Goal: Transaction & Acquisition: Book appointment/travel/reservation

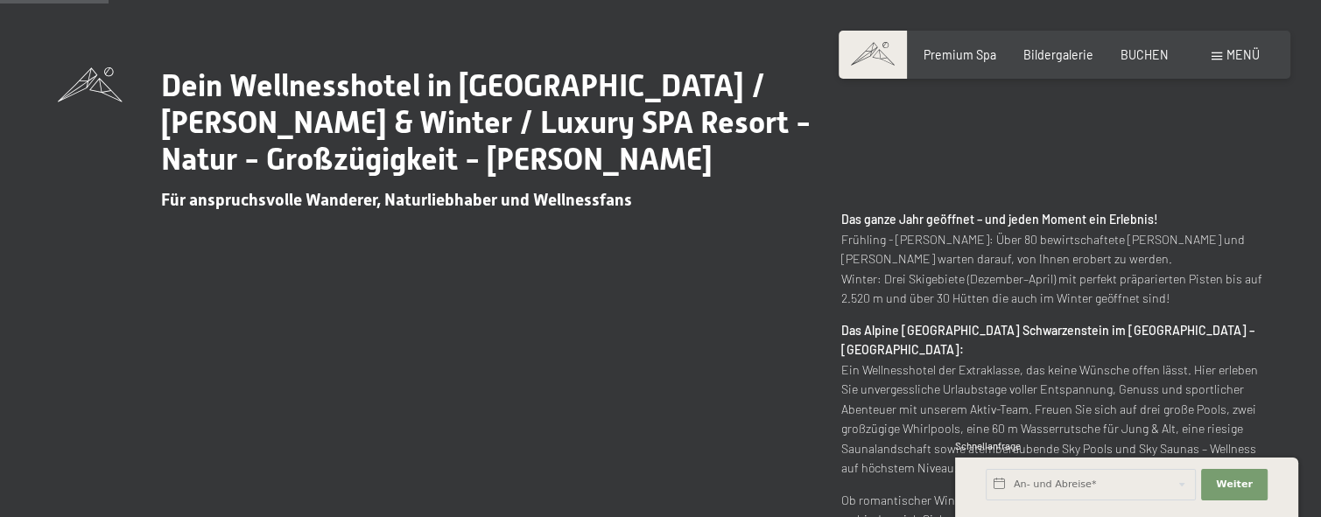
scroll to position [683, 0]
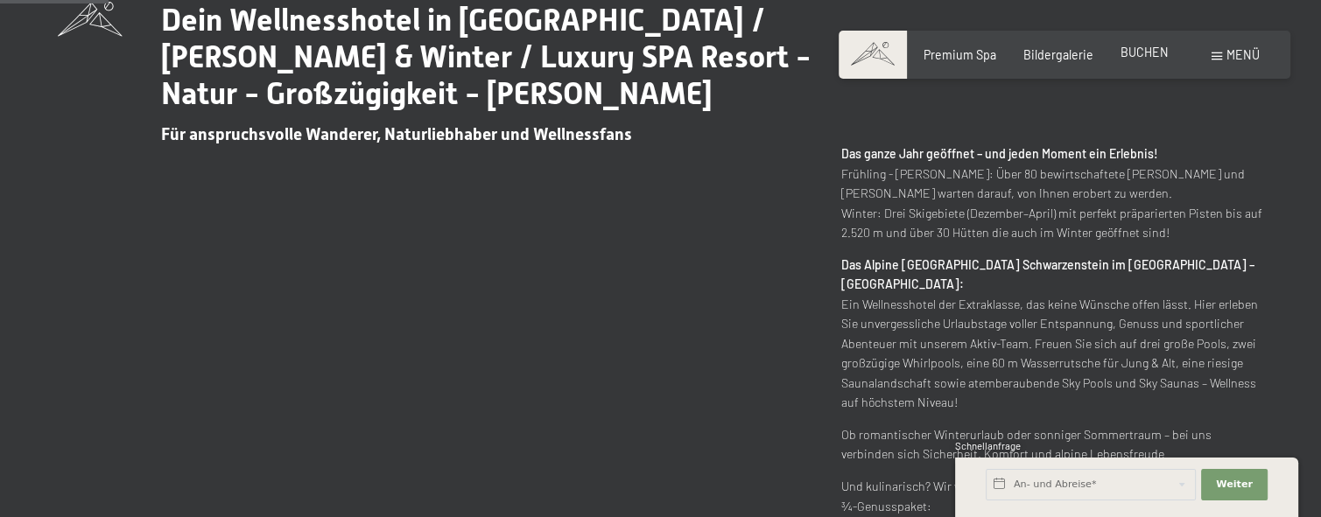
click at [1137, 56] on span "BUCHEN" at bounding box center [1145, 52] width 48 height 15
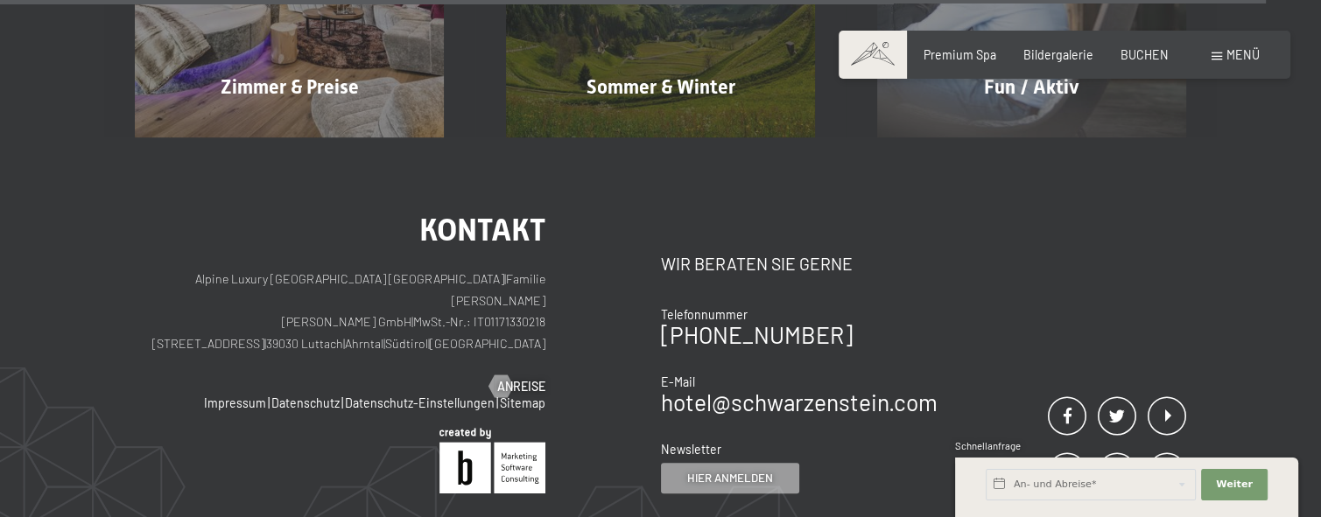
scroll to position [7197, 0]
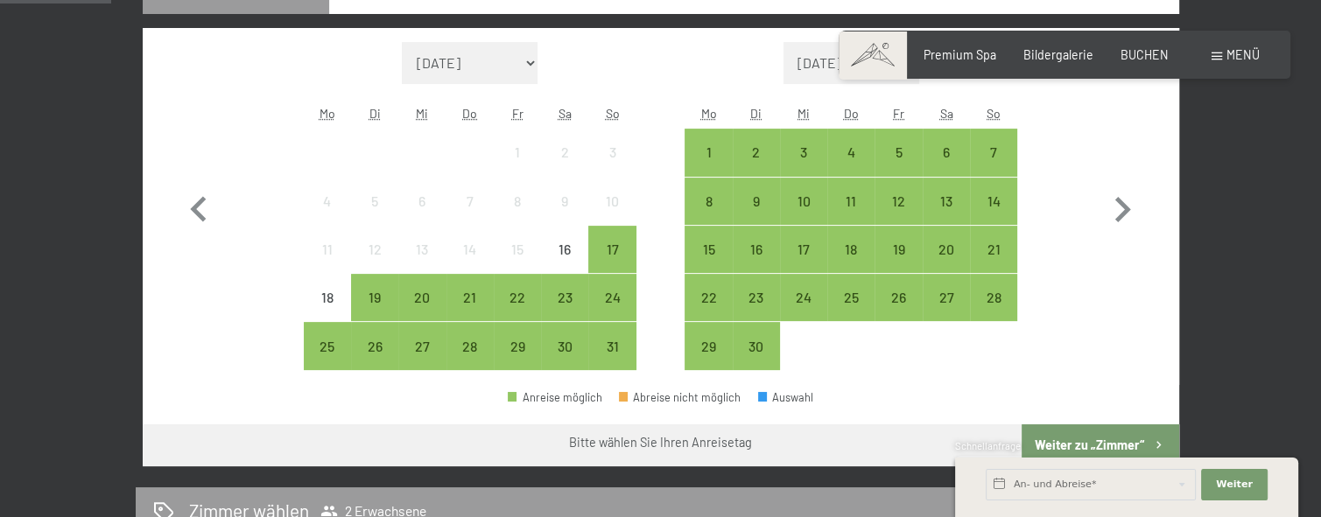
scroll to position [496, 0]
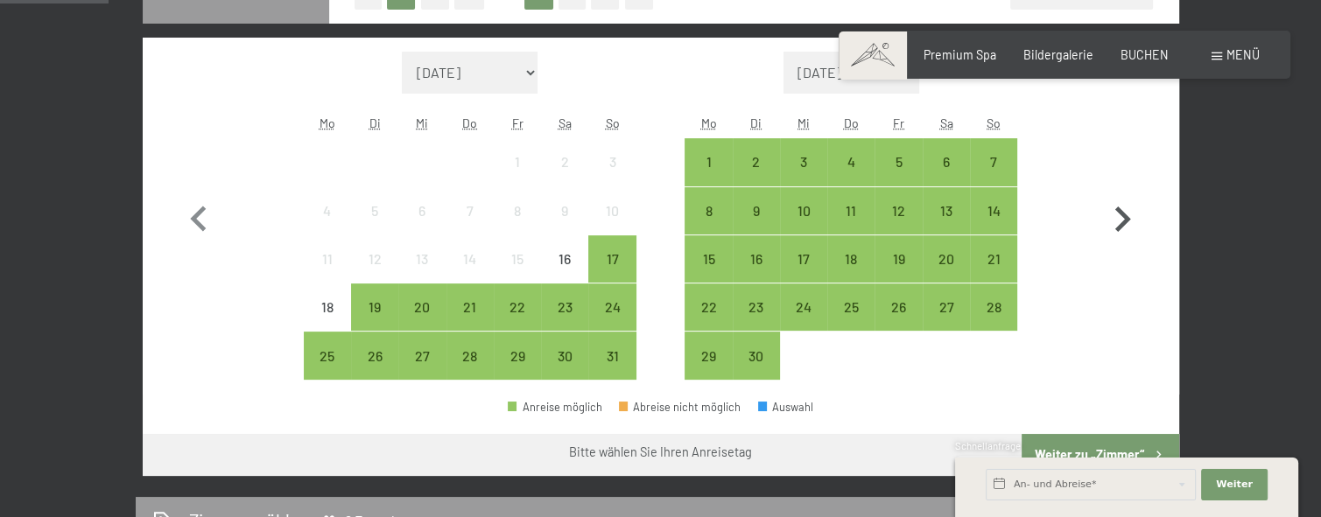
click at [1127, 215] on icon "button" at bounding box center [1123, 219] width 16 height 25
select select "2025-09-01"
select select "2025-10-01"
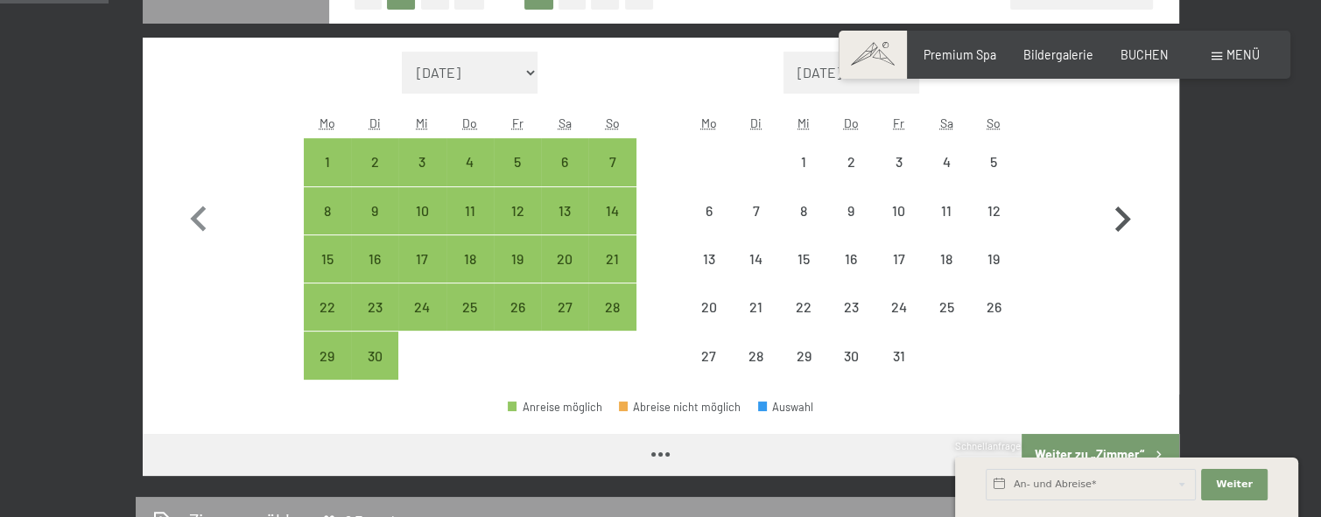
select select "2025-09-01"
select select "2025-10-01"
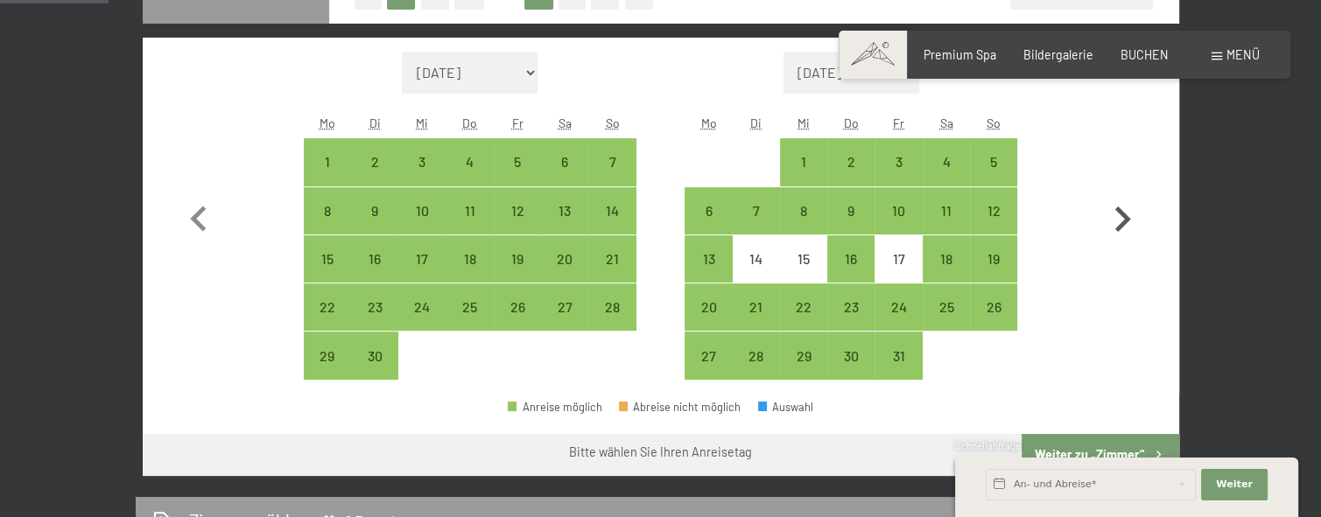
click at [1127, 215] on icon "button" at bounding box center [1123, 219] width 16 height 25
select select "2025-10-01"
select select "2025-11-01"
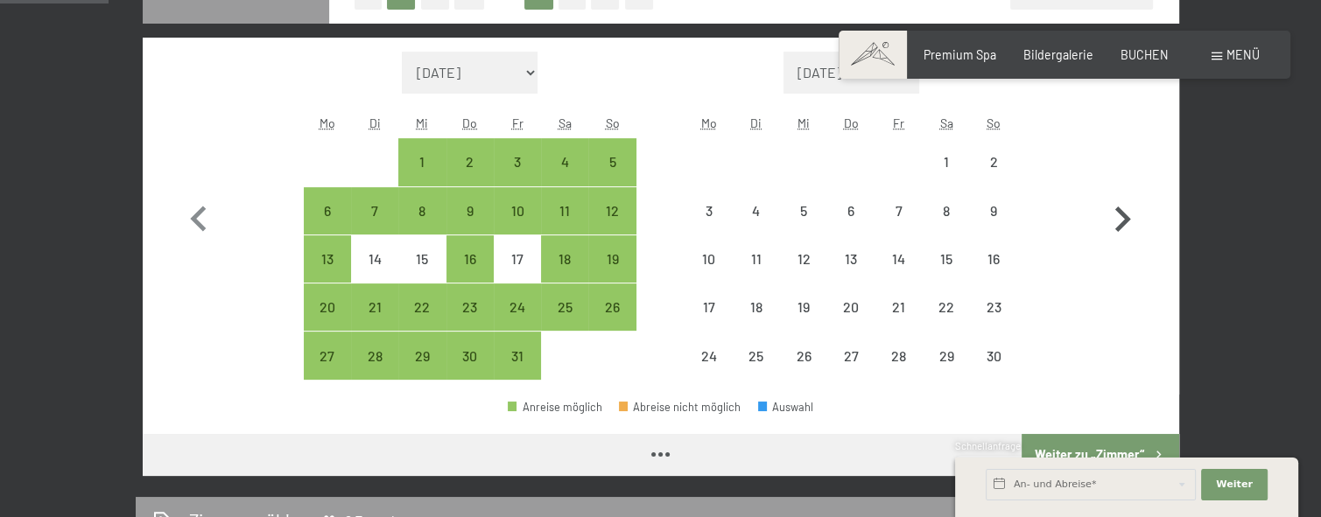
select select "2025-10-01"
select select "2025-11-01"
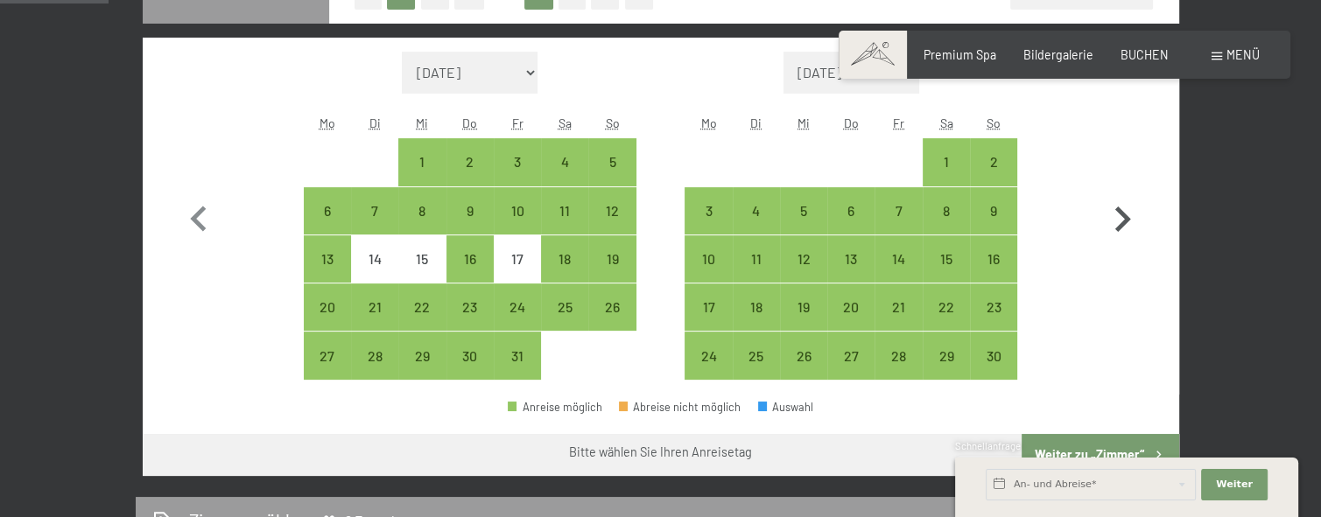
click at [1127, 215] on icon "button" at bounding box center [1123, 219] width 16 height 25
select select "2025-11-01"
select select "2025-12-01"
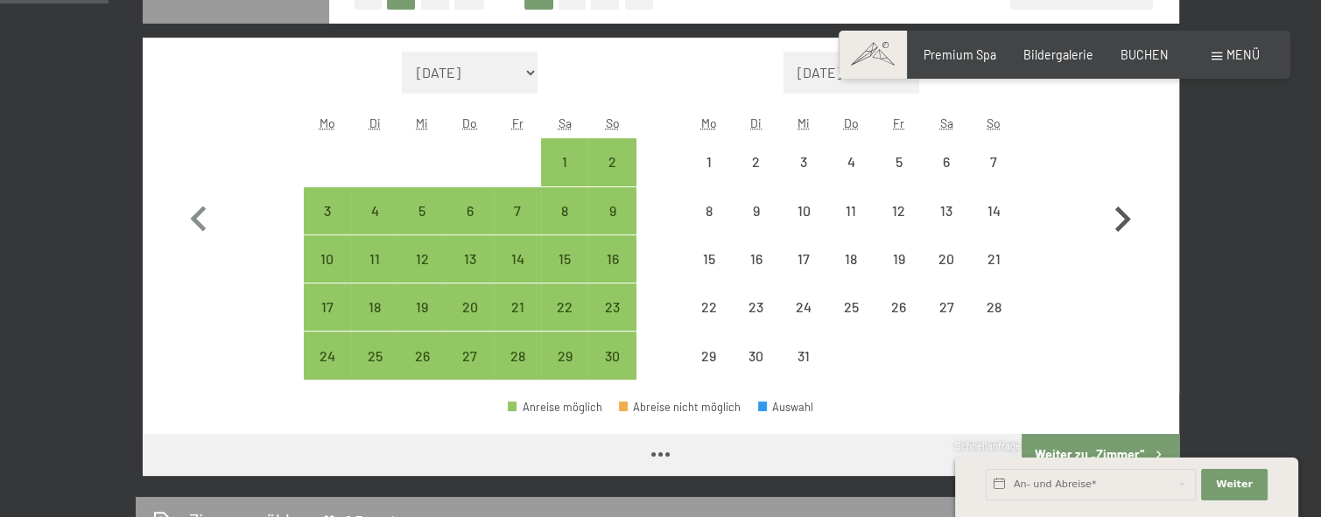
select select "2025-11-01"
select select "2025-12-01"
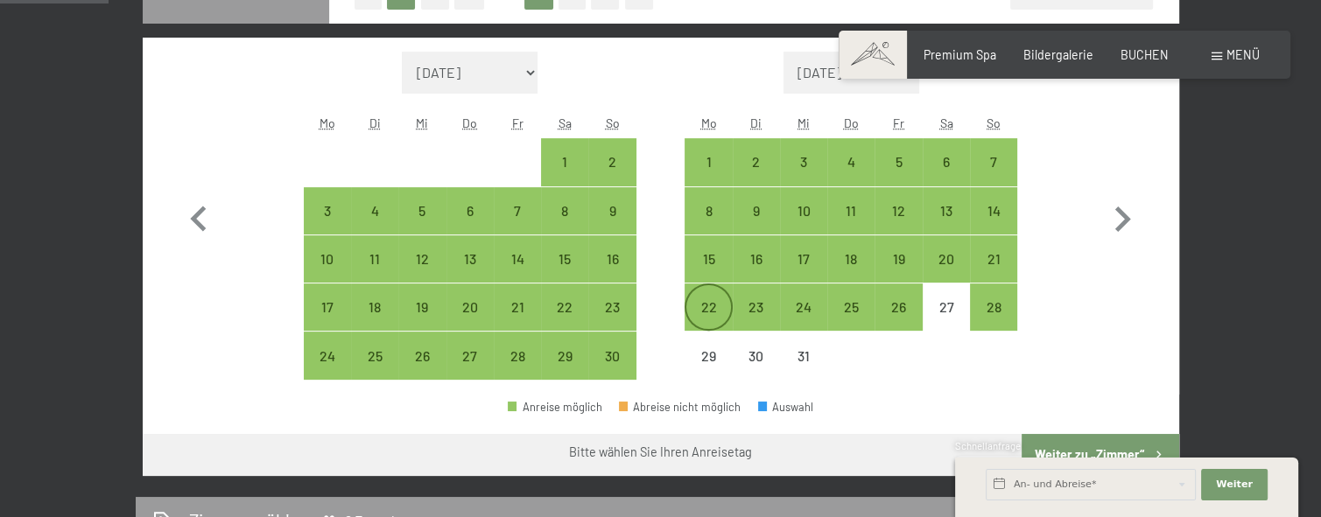
click at [699, 316] on div "22" at bounding box center [708, 322] width 44 height 44
select select "2025-11-01"
select select "2025-12-01"
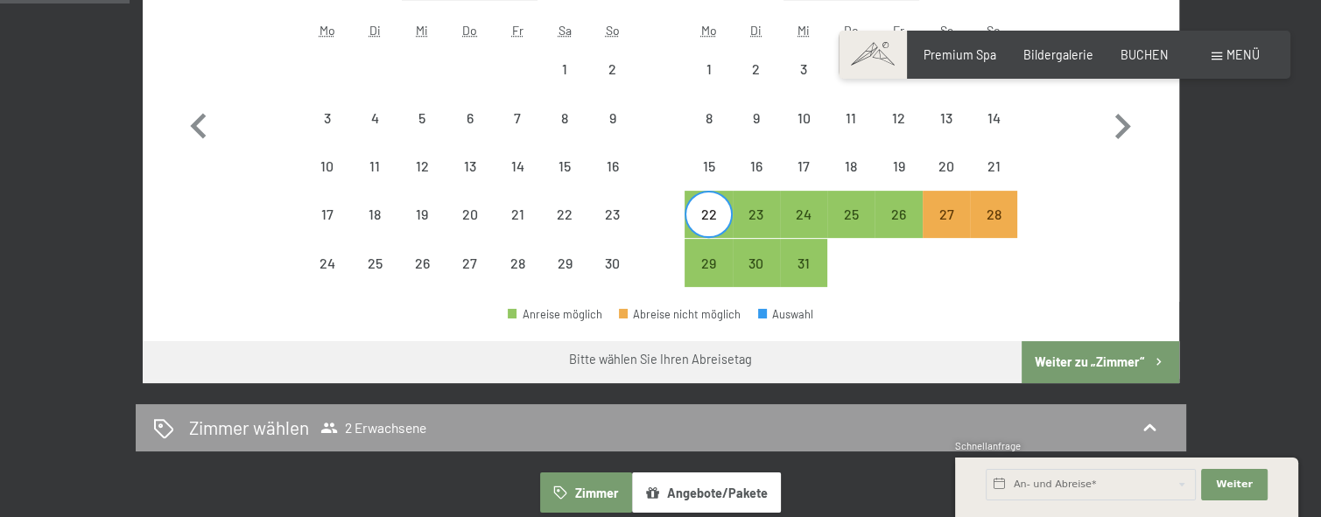
scroll to position [599, 0]
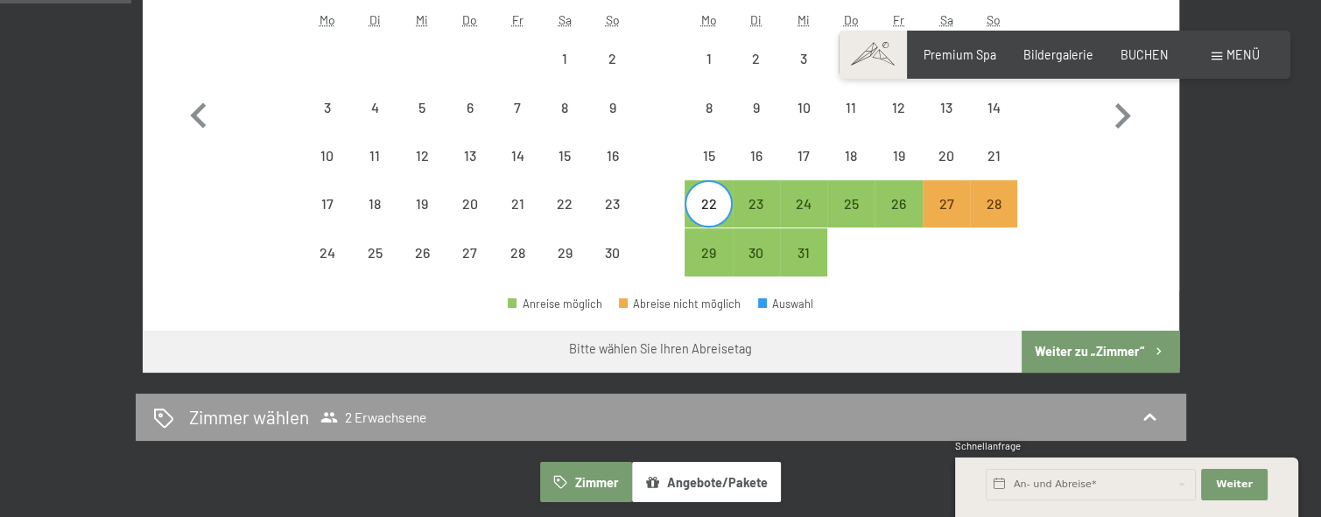
click at [1117, 347] on button "Weiter zu „Zimmer“" at bounding box center [1100, 352] width 157 height 42
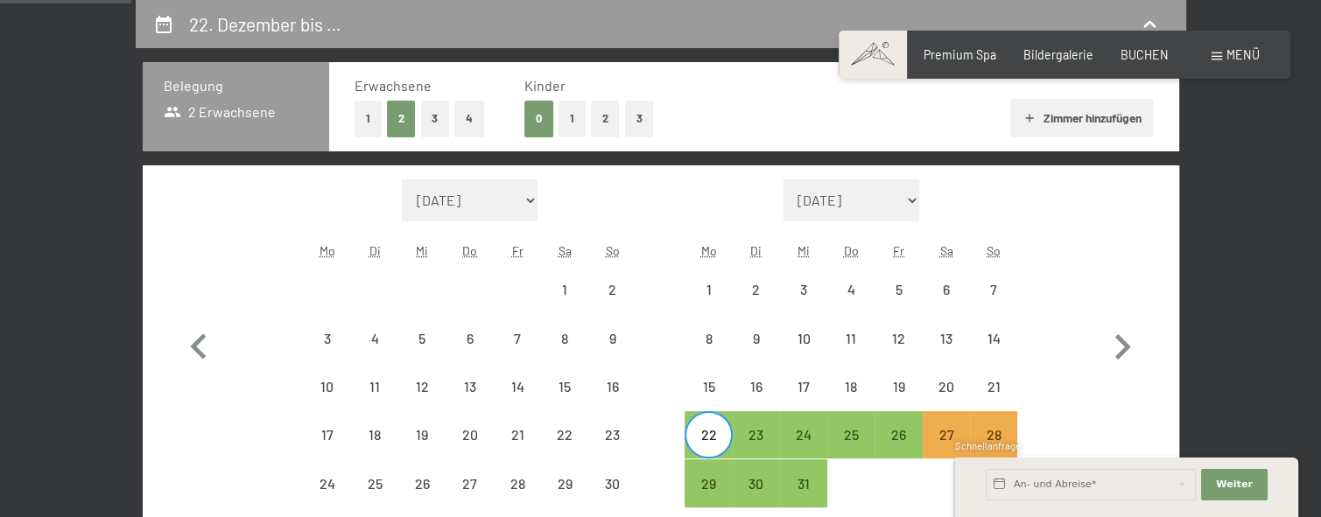
select select "2025-11-01"
select select "2025-12-01"
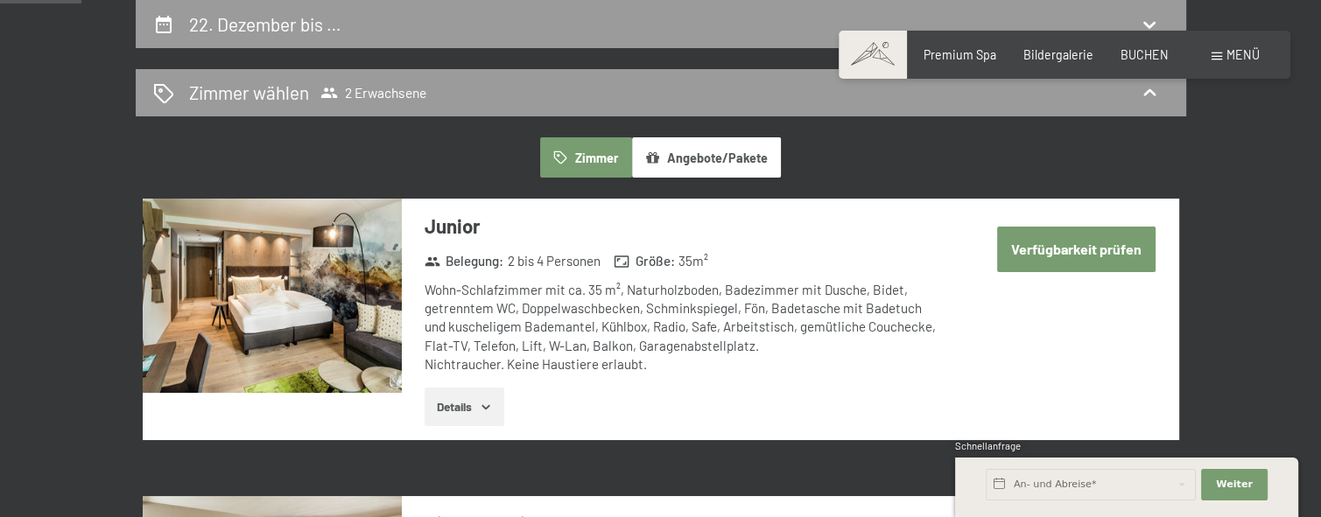
click at [1068, 246] on button "Verfügbarkeit prüfen" at bounding box center [1076, 249] width 158 height 45
select select "2025-11-01"
select select "2025-12-01"
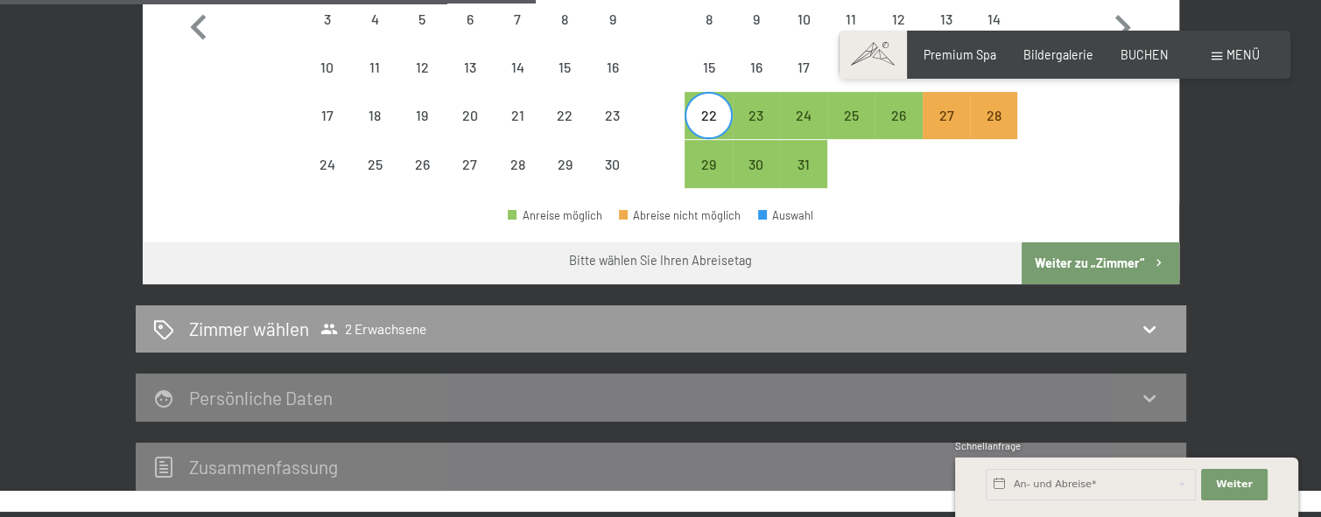
scroll to position [717, 0]
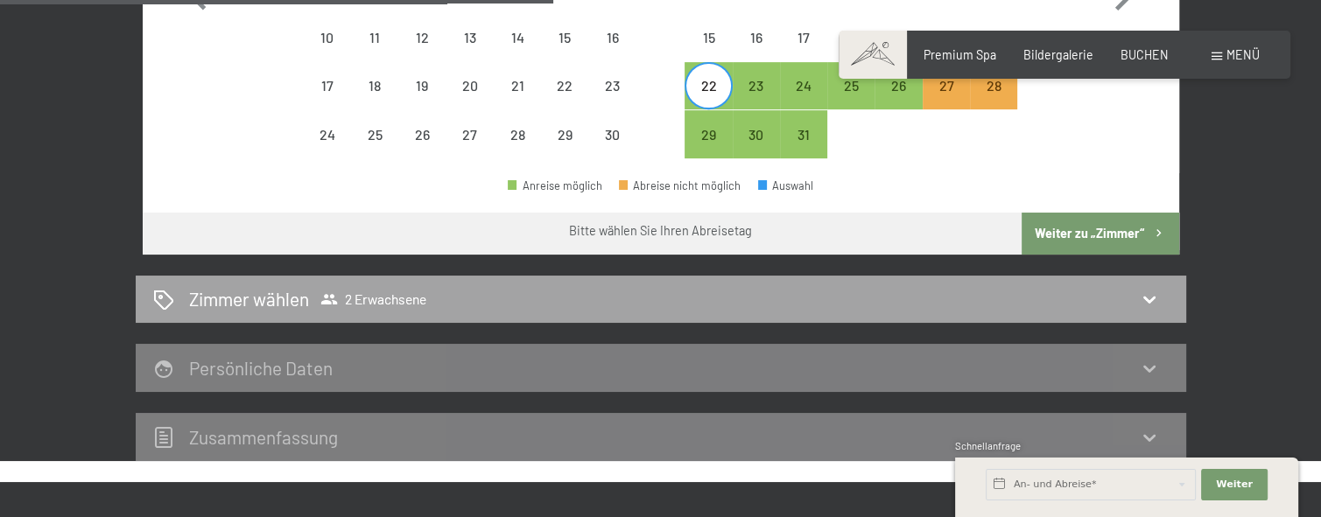
click at [1114, 294] on div "Zimmer wählen 2 Erwachsene" at bounding box center [661, 298] width 1016 height 25
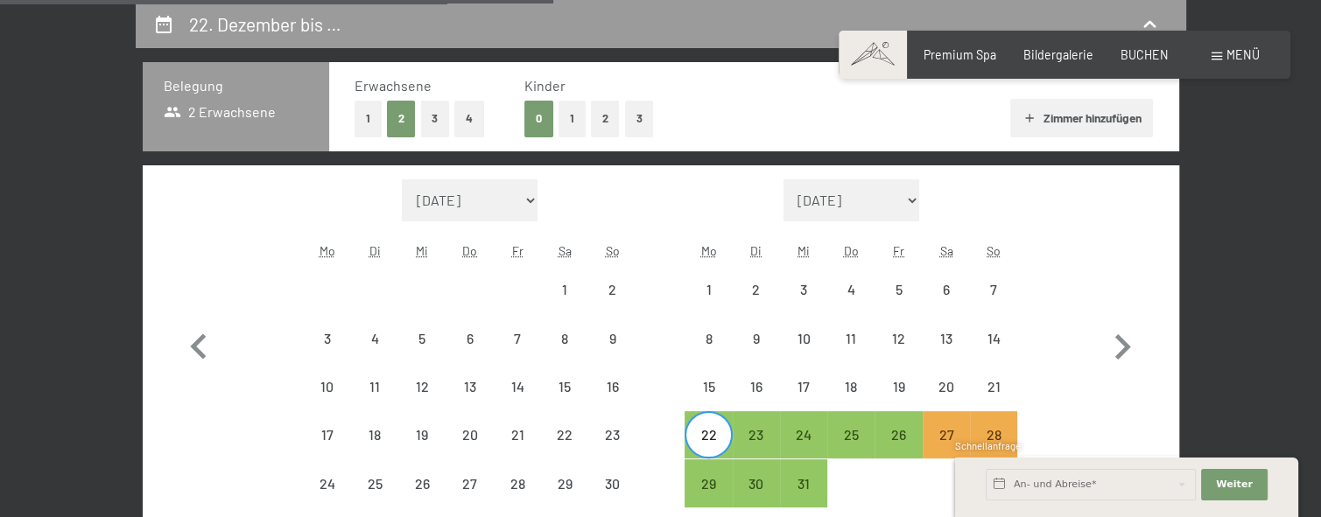
select select "2025-11-01"
select select "2025-12-01"
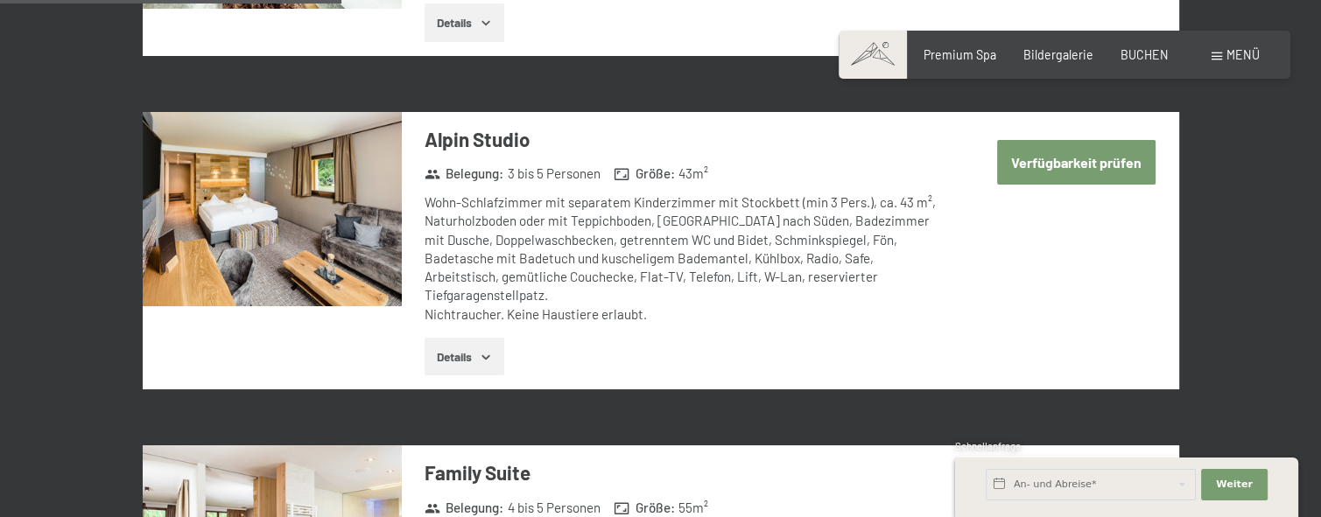
scroll to position [1251, 0]
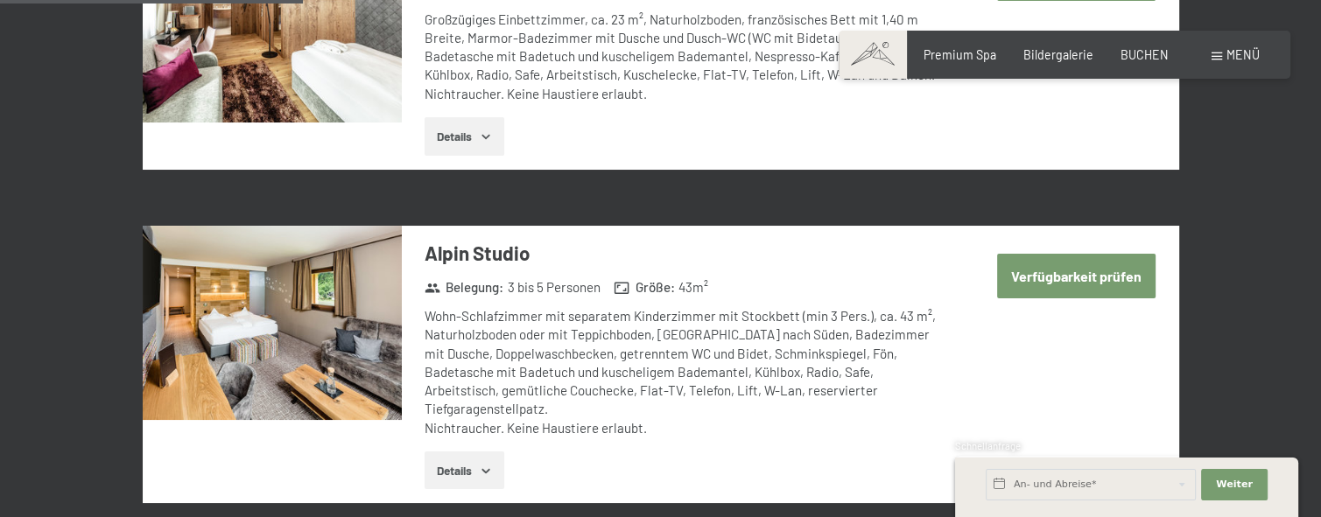
click at [1089, 273] on button "Verfügbarkeit prüfen" at bounding box center [1076, 276] width 158 height 45
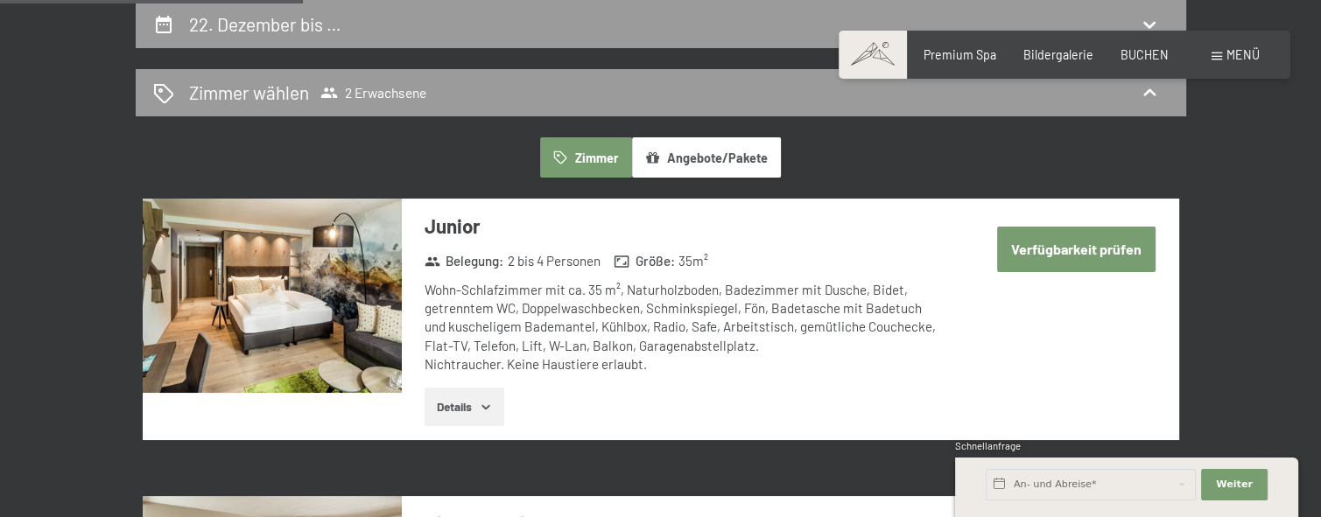
select select "2025-11-01"
select select "2025-12-01"
